Goal: Information Seeking & Learning: Check status

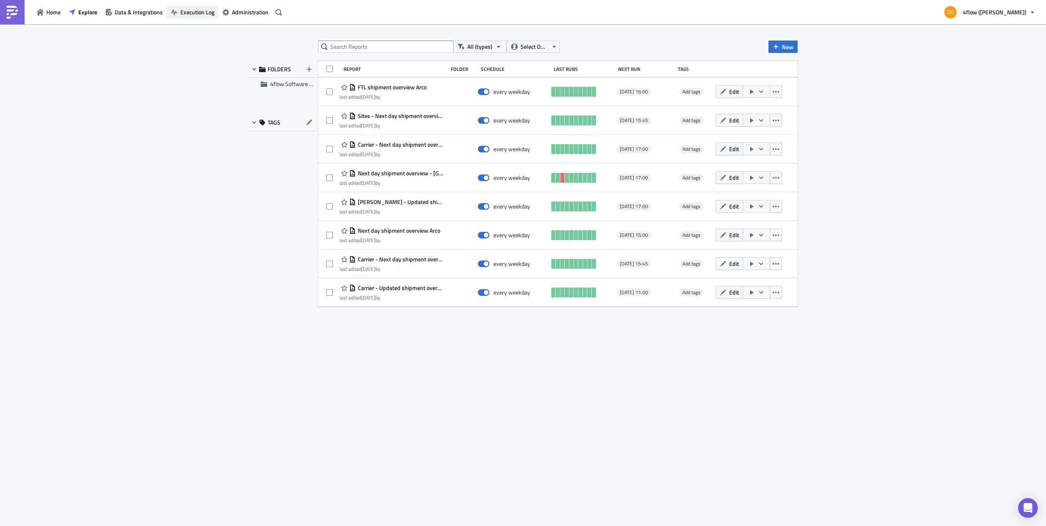
click at [175, 11] on icon "button" at bounding box center [174, 12] width 7 height 7
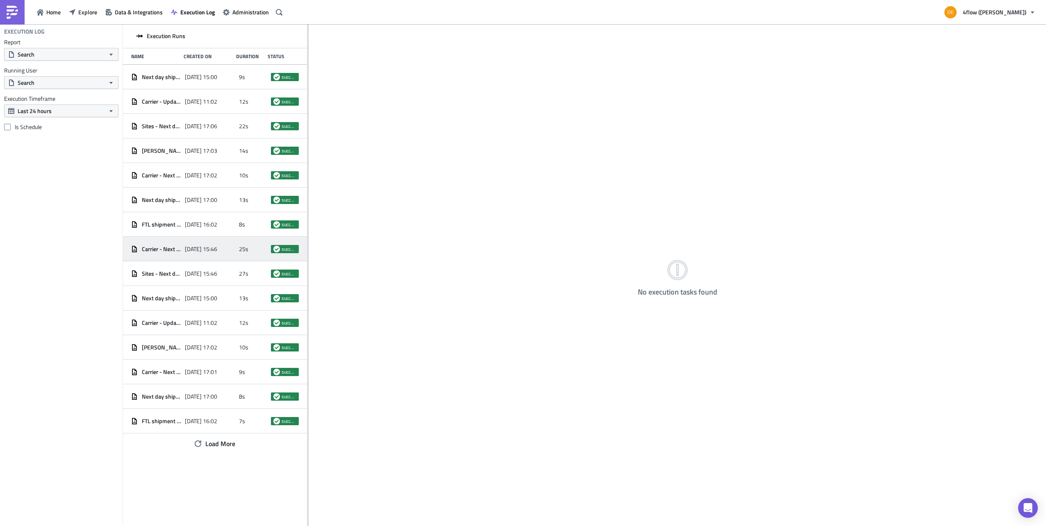
click at [245, 252] on span "25s" at bounding box center [243, 248] width 9 height 7
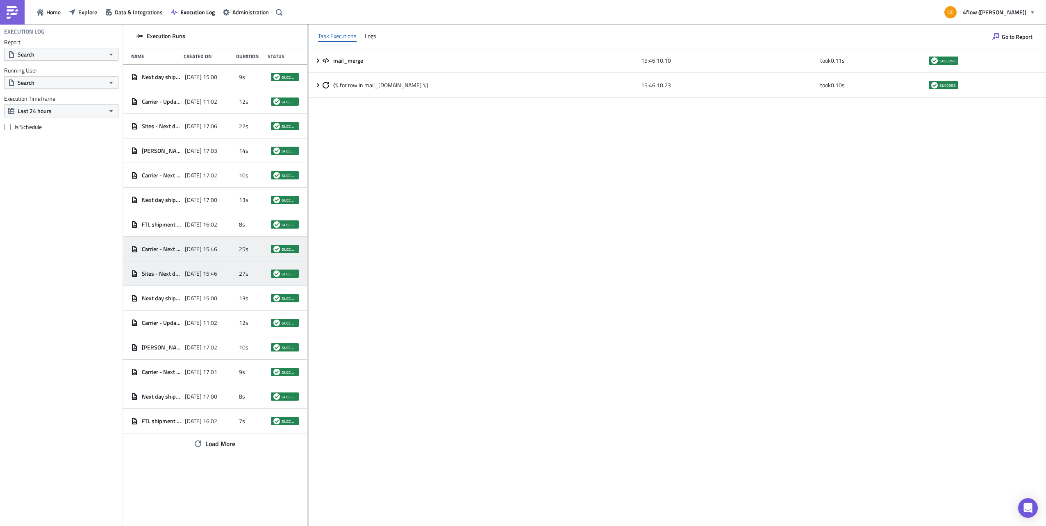
click at [217, 270] on span "[DATE] 15:46" at bounding box center [201, 273] width 32 height 7
click at [215, 402] on div "[DATE] 17:00" at bounding box center [210, 396] width 50 height 15
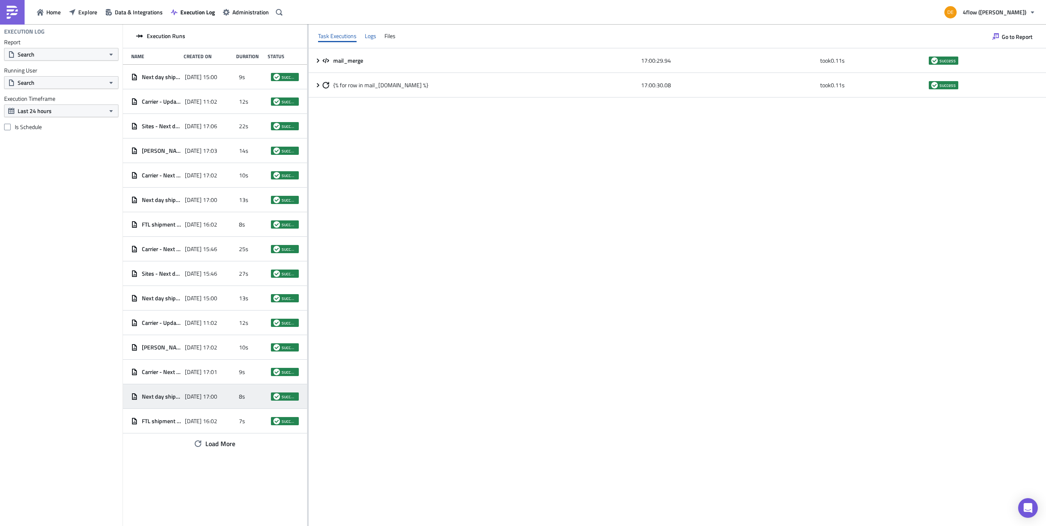
click at [370, 36] on div "Logs" at bounding box center [370, 36] width 11 height 12
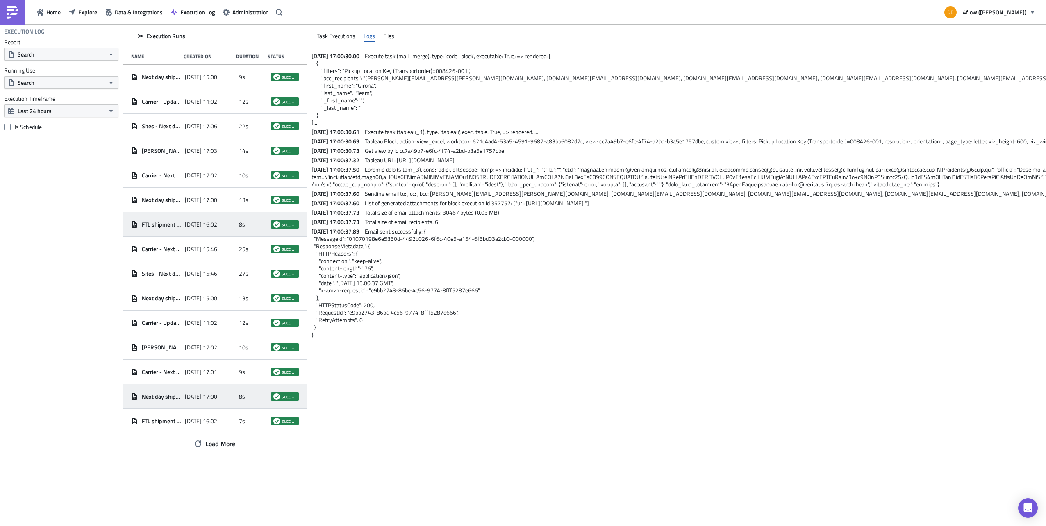
click at [223, 230] on div "[DATE] 16:02" at bounding box center [210, 224] width 50 height 15
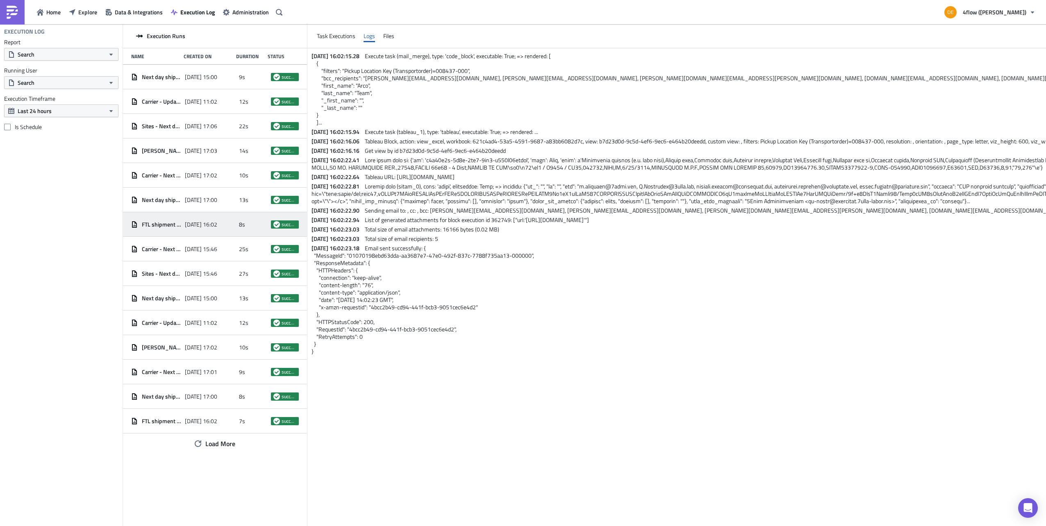
click at [391, 36] on div "Files" at bounding box center [388, 36] width 11 height 12
